Goal: Information Seeking & Learning: Learn about a topic

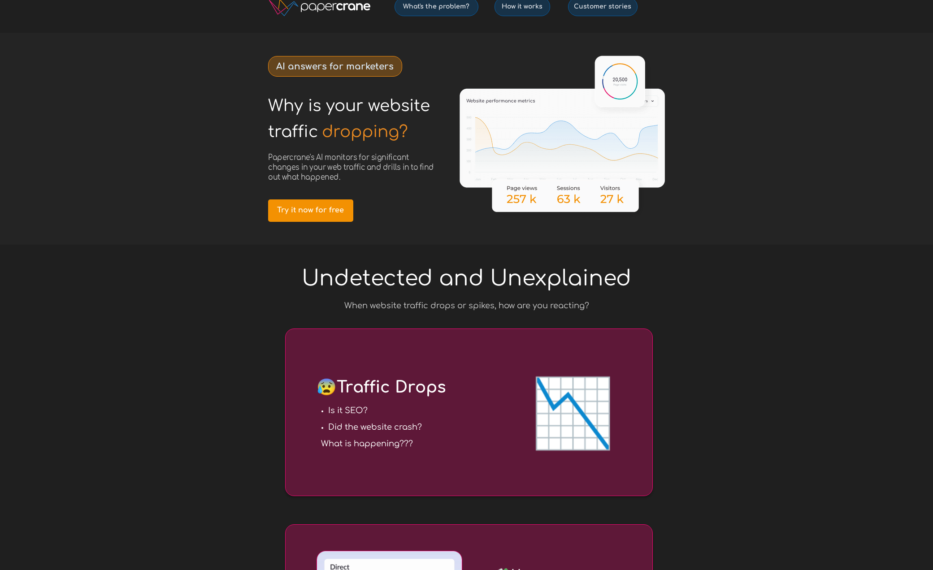
scroll to position [33, 0]
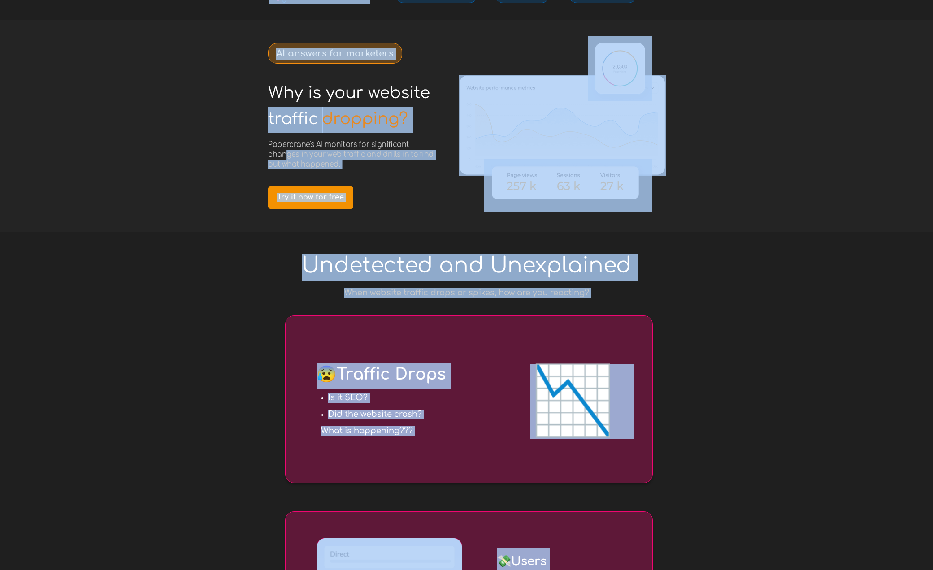
drag, startPoint x: 288, startPoint y: 151, endPoint x: 375, endPoint y: 171, distance: 89.3
click at [386, 166] on h3 "Papercrane's AI monitors for significant changes in your web traffic and drills…" at bounding box center [354, 155] width 173 height 30
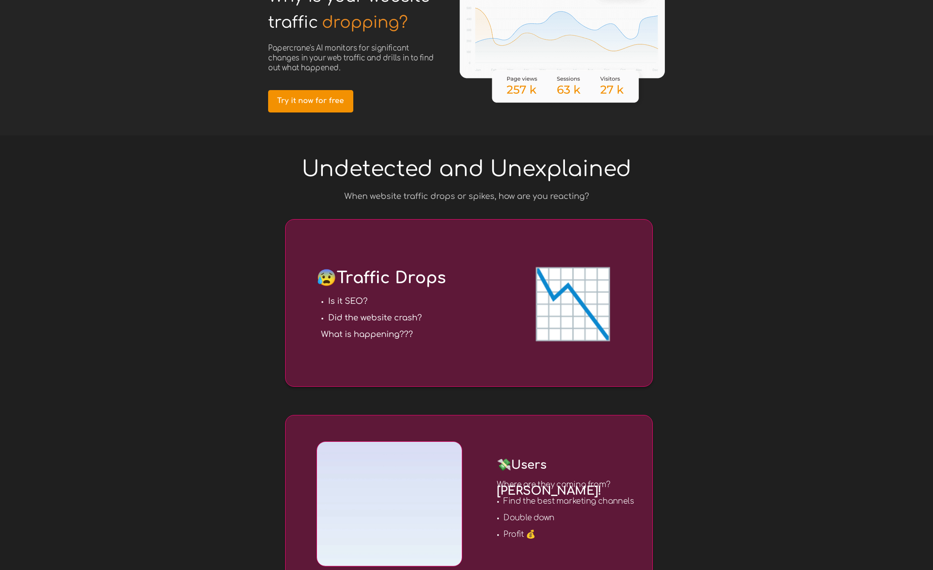
scroll to position [130, 0]
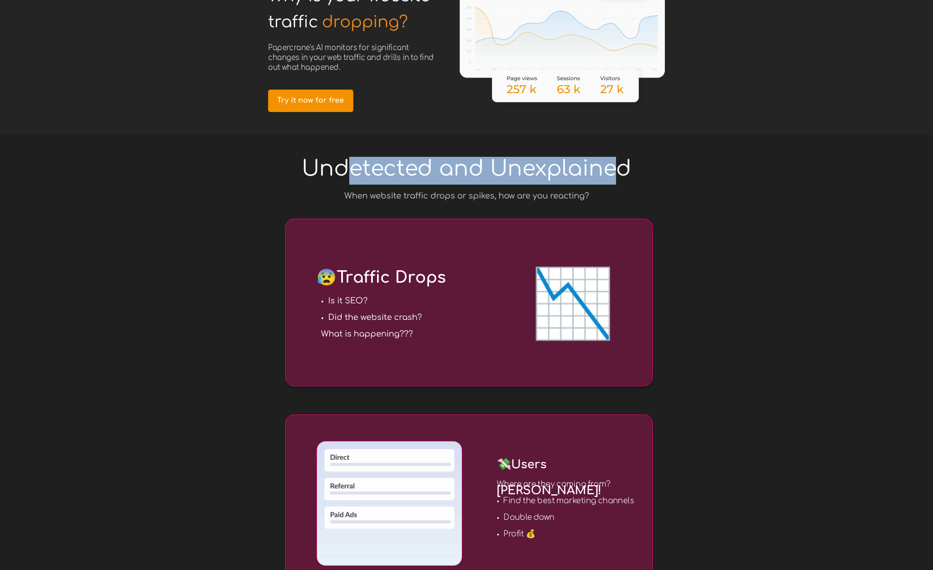
drag, startPoint x: 580, startPoint y: 177, endPoint x: 647, endPoint y: 190, distance: 68.5
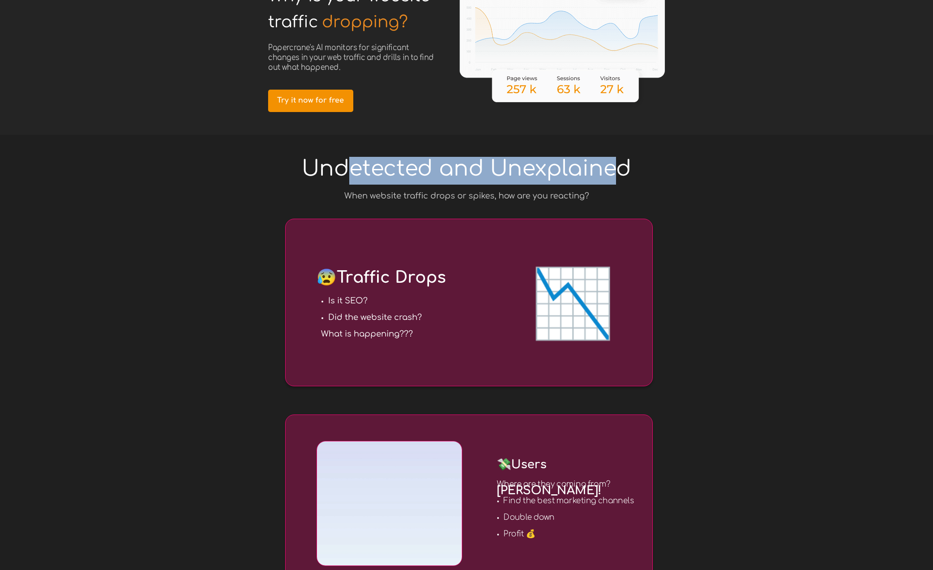
click at [628, 183] on h1 "Undetected and Unexplained" at bounding box center [466, 172] width 332 height 26
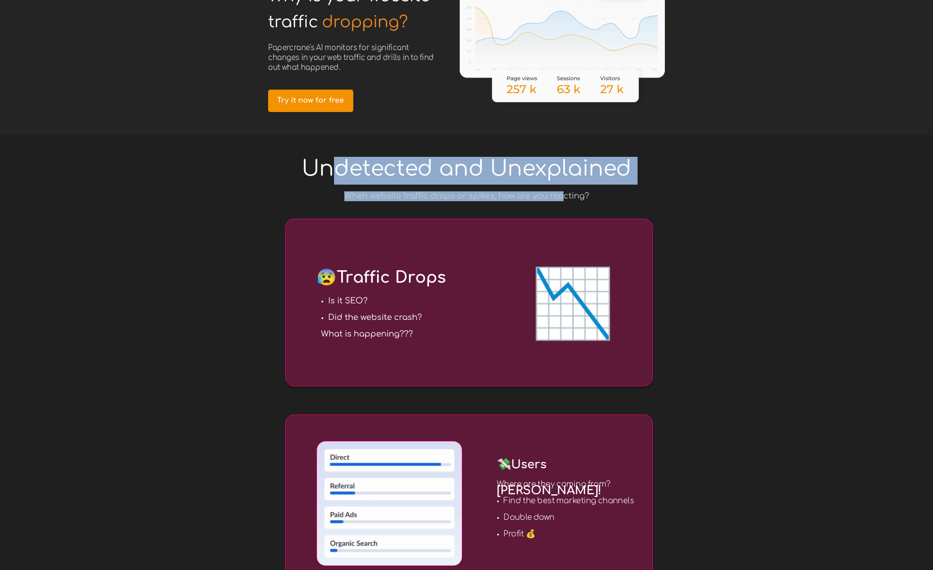
drag, startPoint x: 564, startPoint y: 196, endPoint x: 280, endPoint y: 170, distance: 284.9
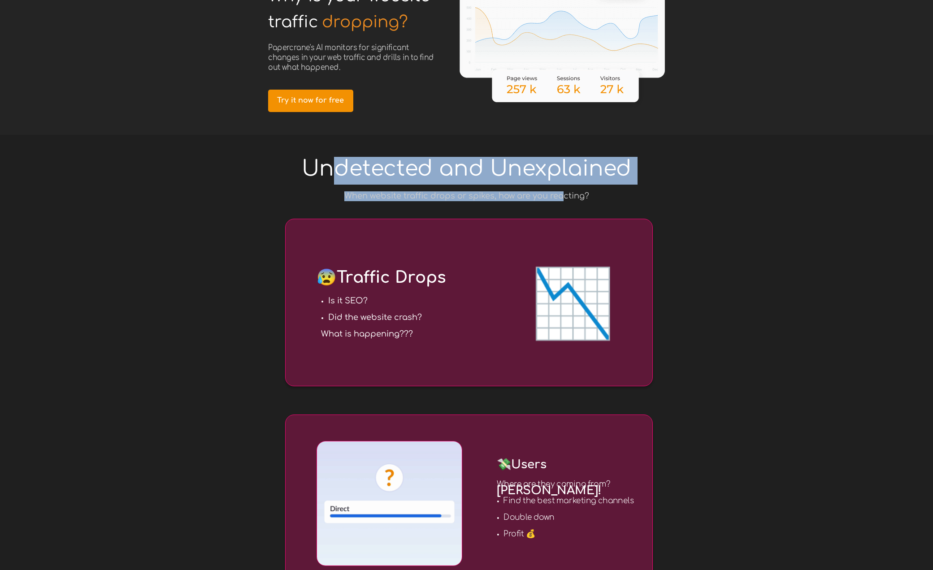
click at [330, 163] on span "Undetected and Unexplained" at bounding box center [466, 169] width 329 height 24
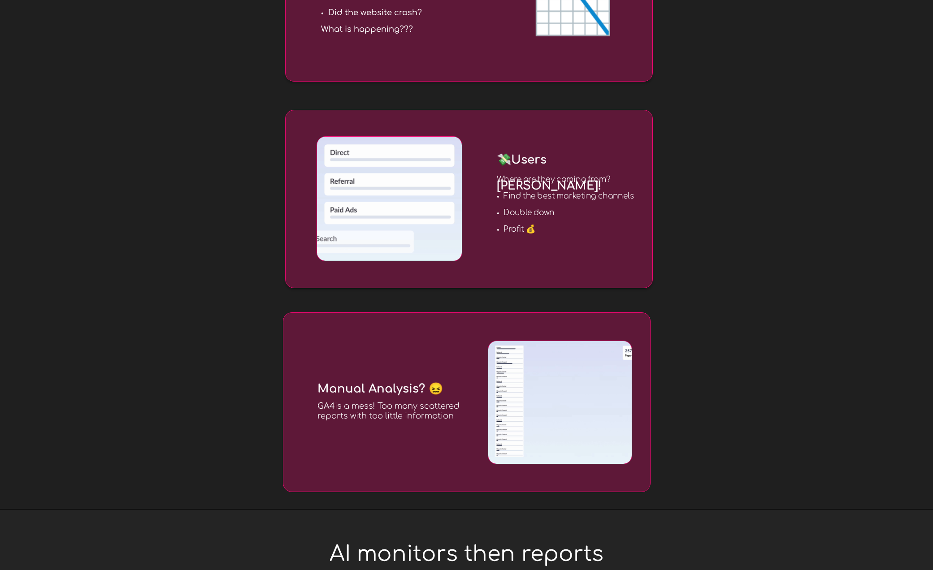
scroll to position [433, 0]
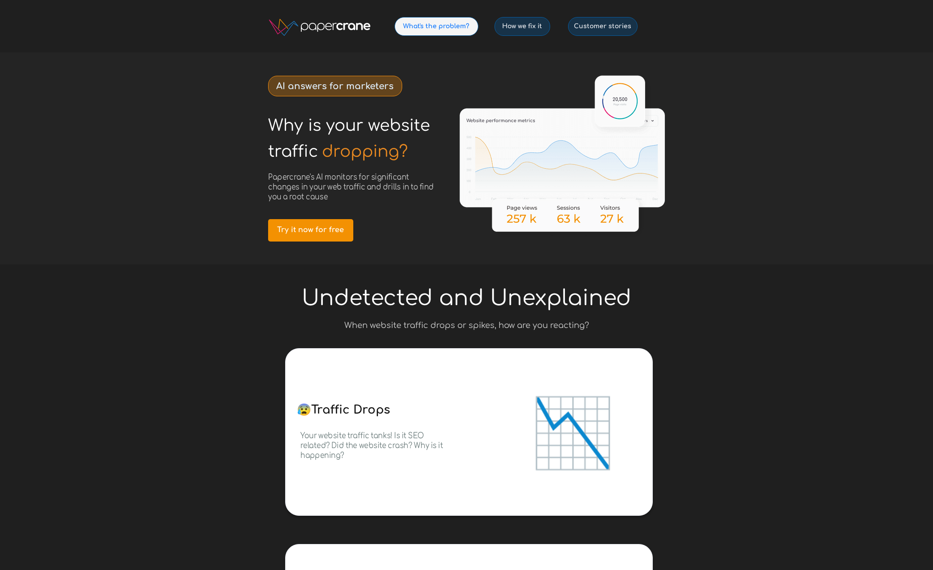
click at [452, 30] on span "What's the problem?" at bounding box center [436, 26] width 83 height 8
click at [541, 29] on span "How we fix it" at bounding box center [522, 26] width 55 height 8
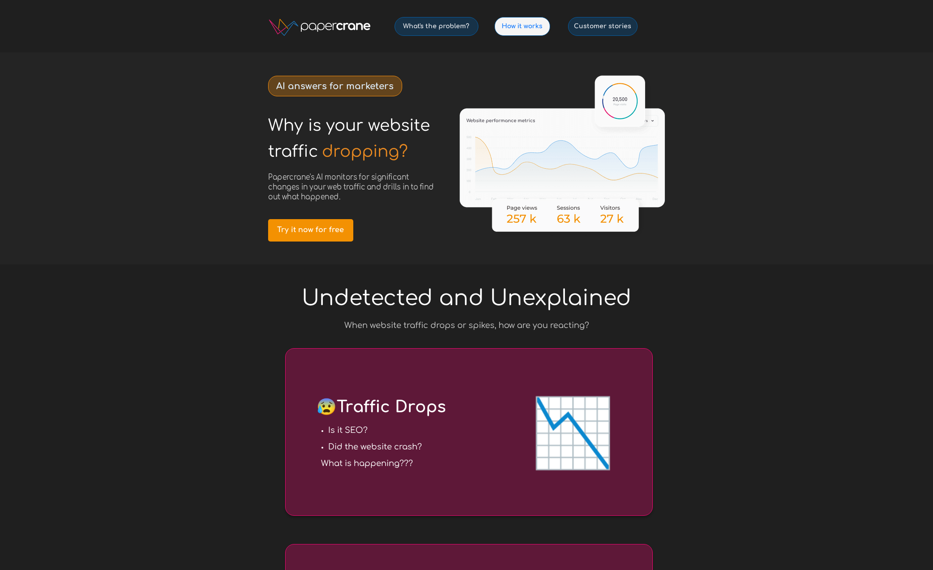
click at [514, 25] on span "How it works" at bounding box center [522, 26] width 55 height 8
click at [609, 31] on link "Customer stories" at bounding box center [602, 26] width 69 height 19
click at [607, 27] on span "Customer stories" at bounding box center [602, 26] width 69 height 8
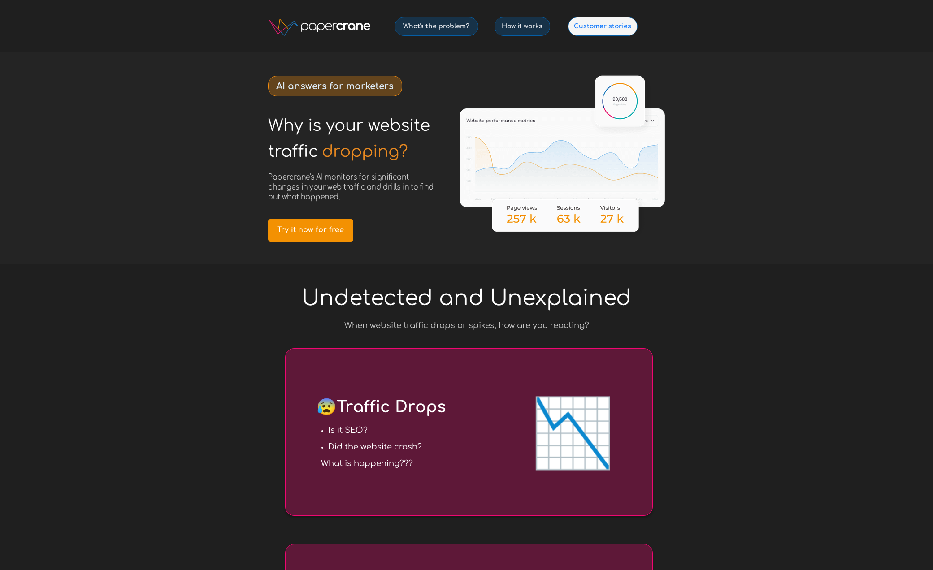
click at [602, 23] on span "Customer stories" at bounding box center [602, 26] width 69 height 8
click at [450, 26] on span "What's the problem?" at bounding box center [436, 26] width 83 height 8
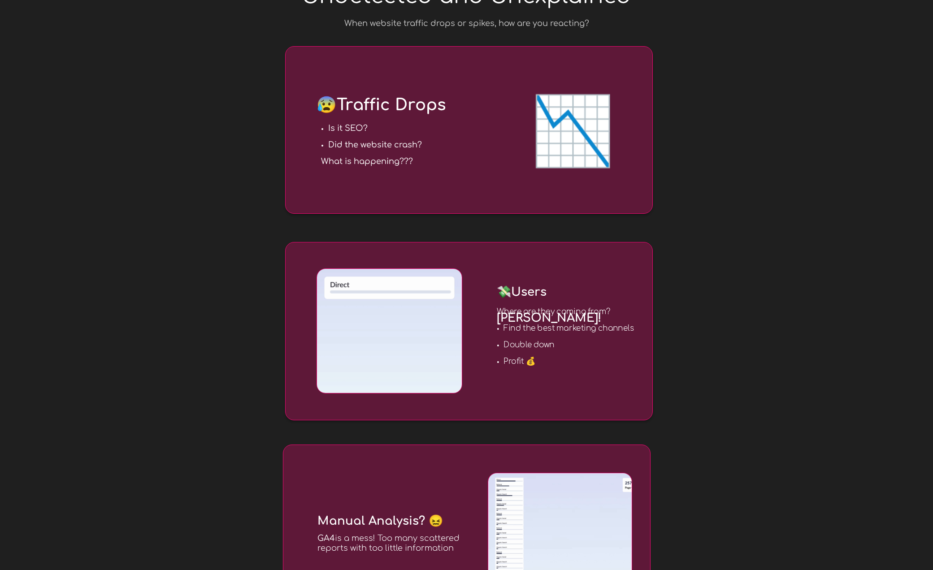
scroll to position [301, 0]
